Goal: Task Accomplishment & Management: Use online tool/utility

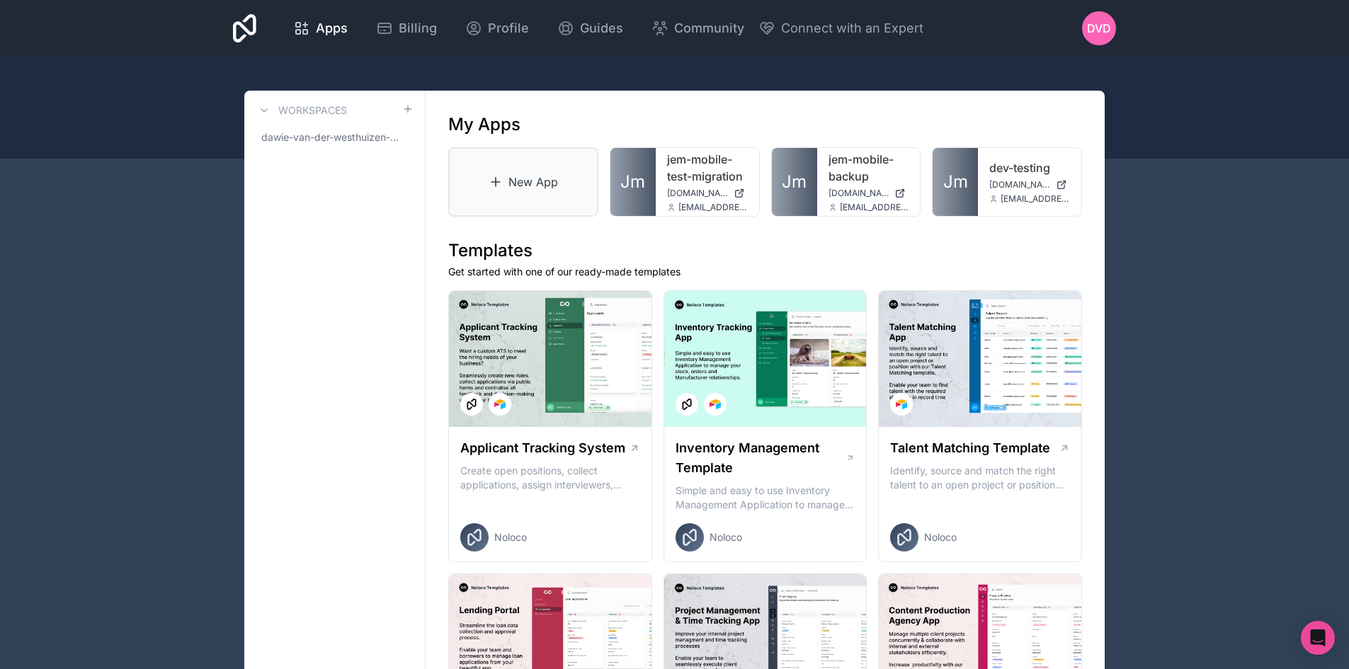
click at [541, 177] on link "New App" at bounding box center [523, 181] width 150 height 69
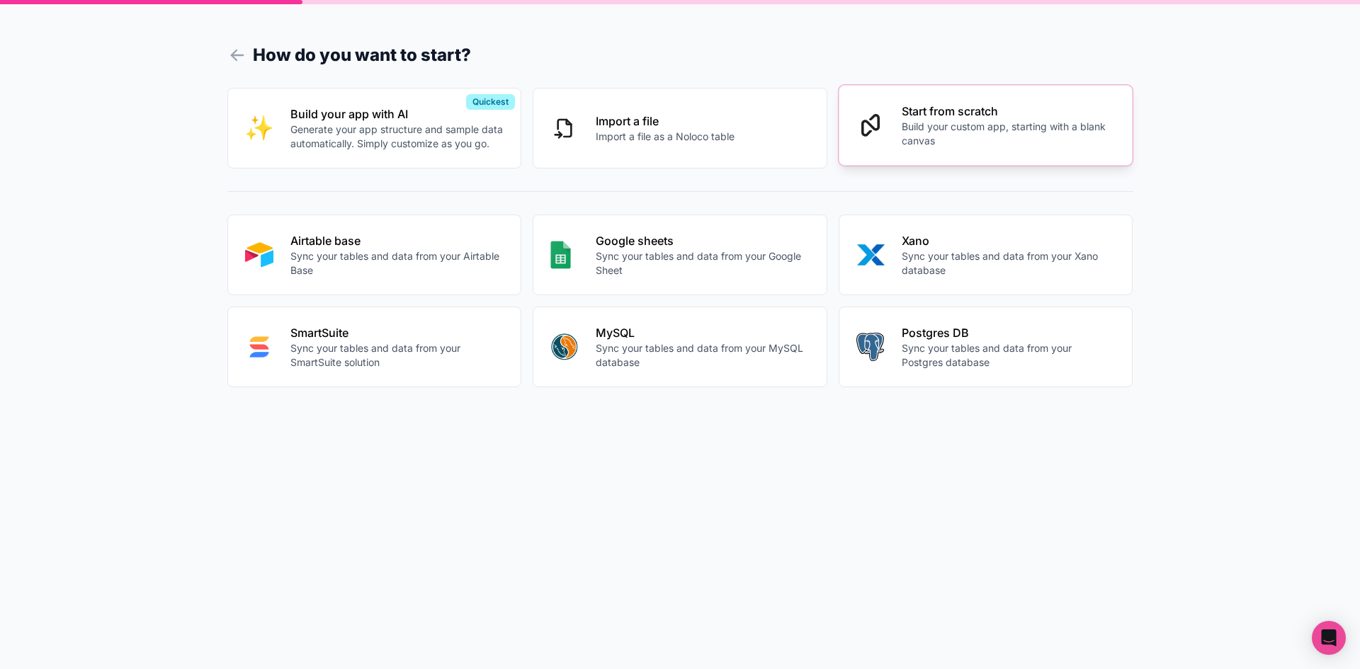
click at [1041, 131] on p "Build your custom app, starting with a blank canvas" at bounding box center [1008, 134] width 214 height 28
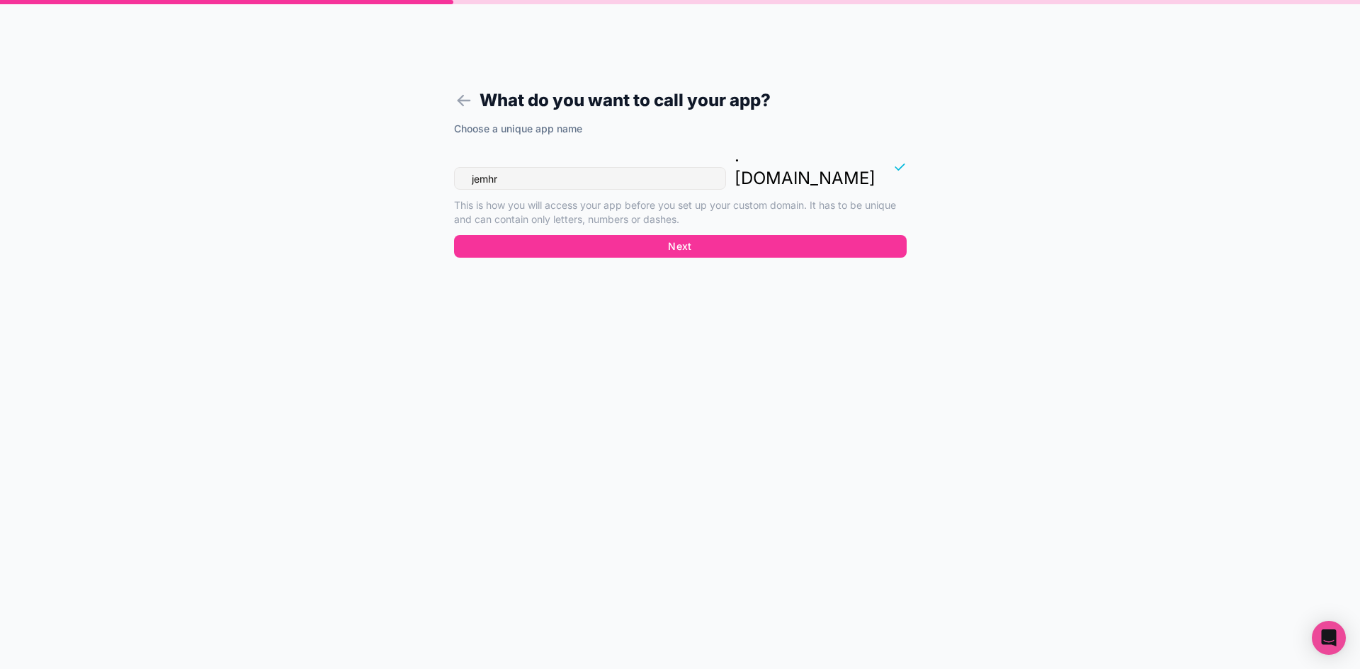
click at [593, 167] on input "jemhr" at bounding box center [590, 178] width 272 height 23
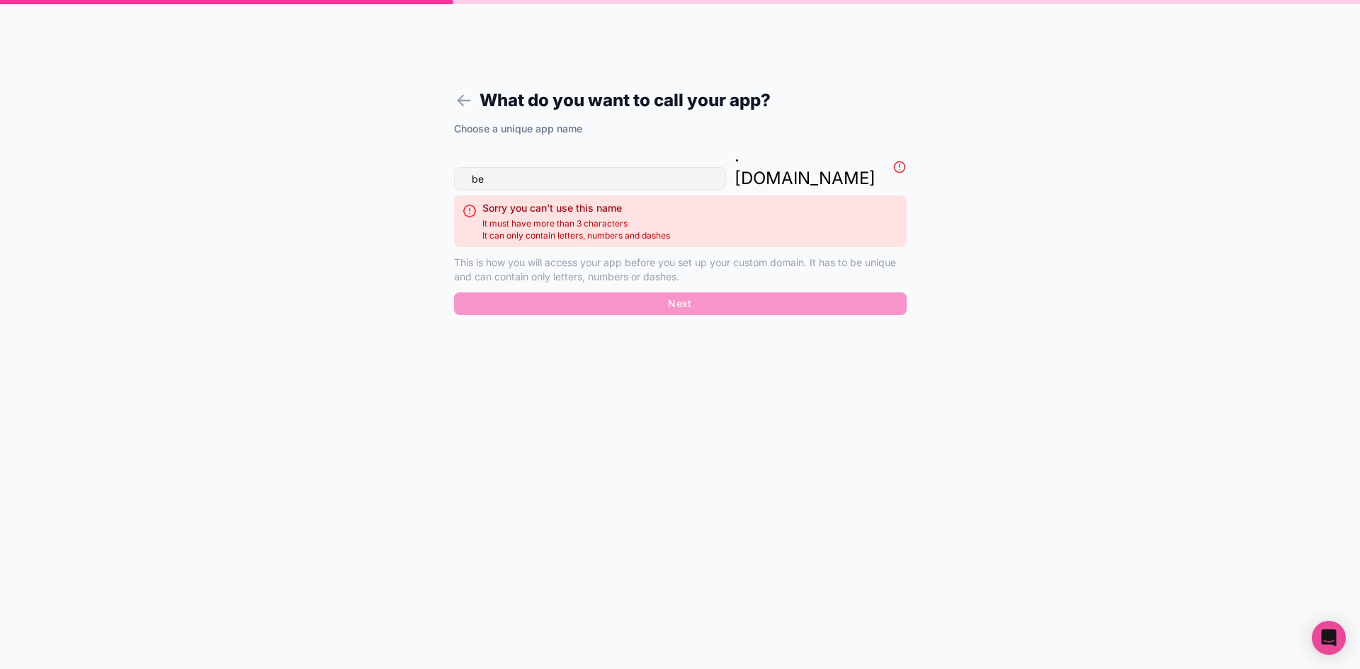
type input "b"
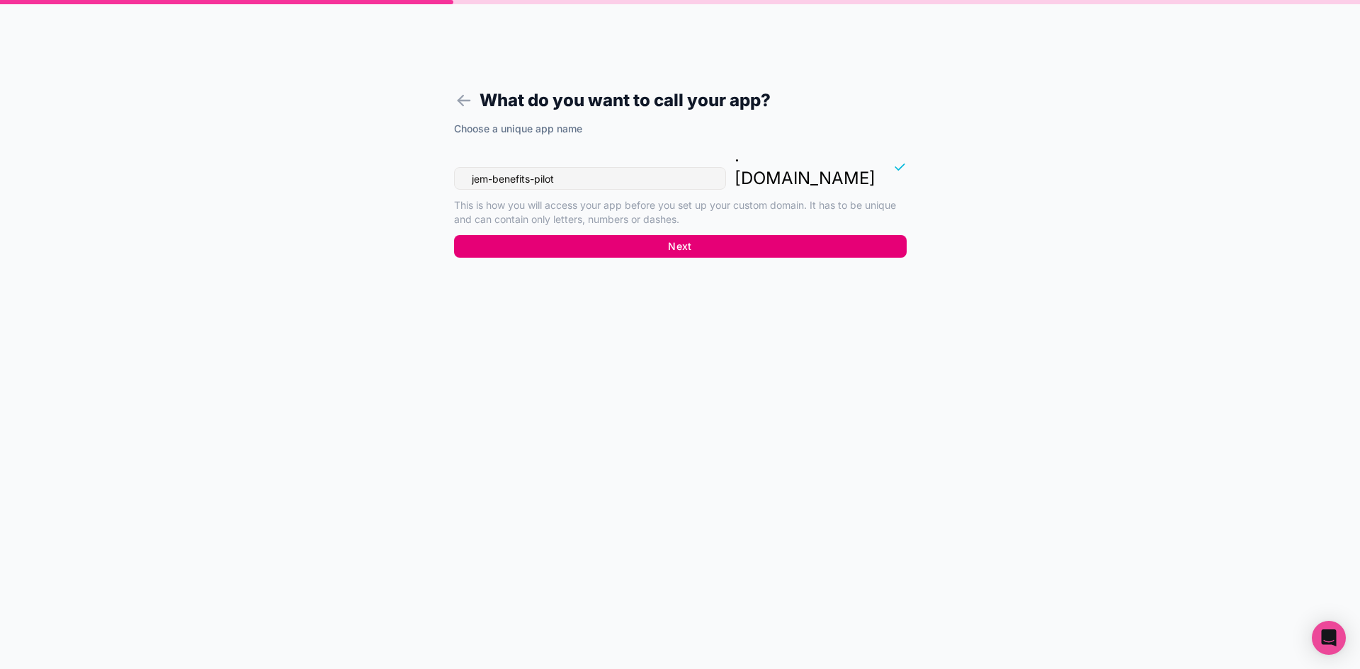
type input "jem-benefits-pilot"
click at [722, 235] on button "Next" at bounding box center [680, 246] width 453 height 23
